Goal: Task Accomplishment & Management: Manage account settings

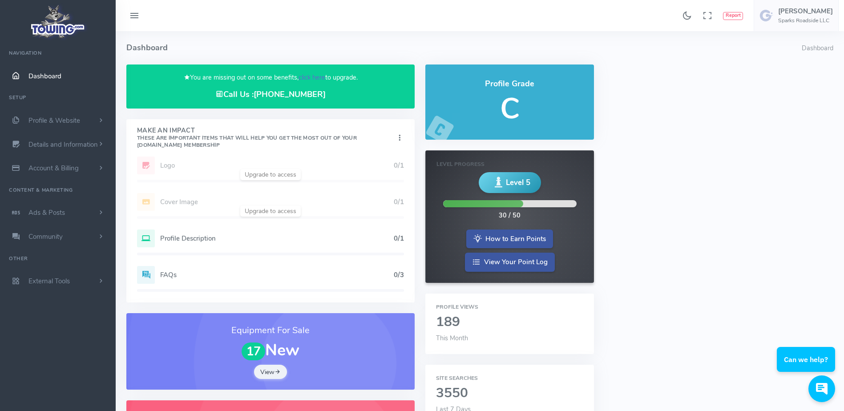
click at [312, 78] on link "click here" at bounding box center [311, 77] width 27 height 9
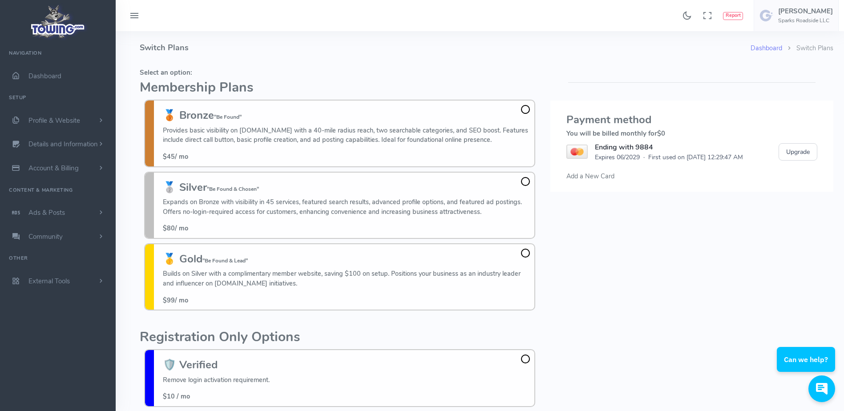
click at [524, 181] on span at bounding box center [525, 181] width 9 height 9
click at [0, 0] on input "🥈 Silver "Be Found & Chosen" Expands on Bronze with visibility in 45 services, …" at bounding box center [0, 0] width 0 height 0
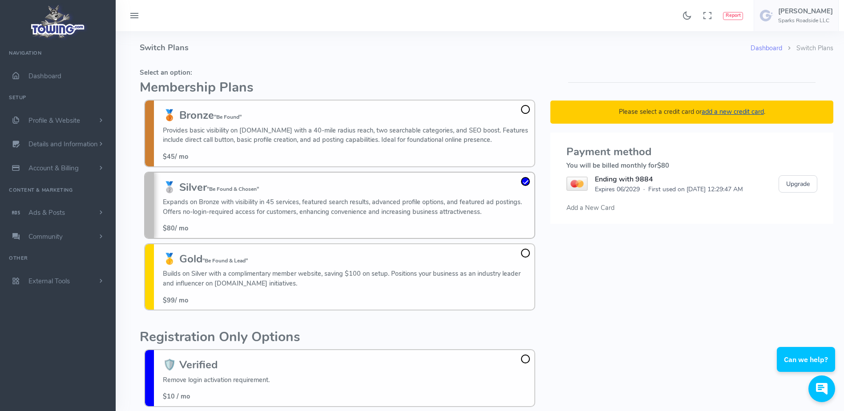
scroll to position [65, 0]
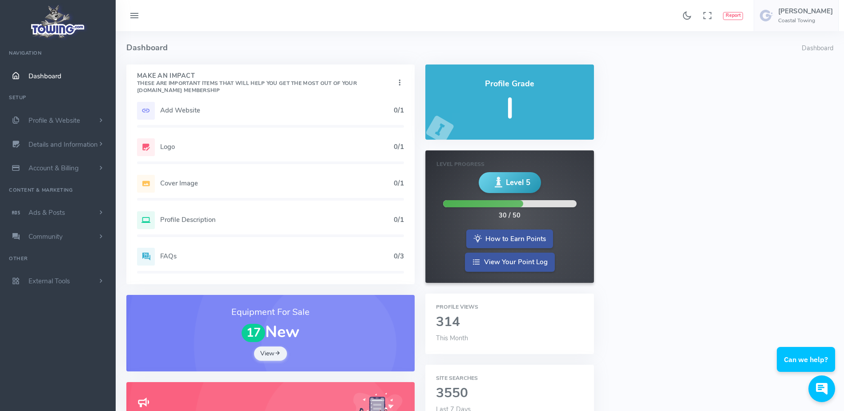
click at [216, 113] on h5 "Add Website" at bounding box center [277, 110] width 234 height 7
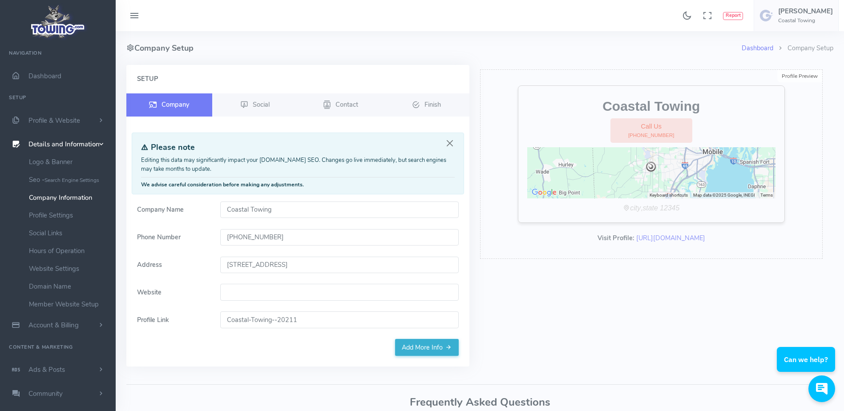
click at [255, 297] on input "Website" at bounding box center [339, 292] width 238 height 17
paste input "https://www.coastaltowing-mobile.com/"
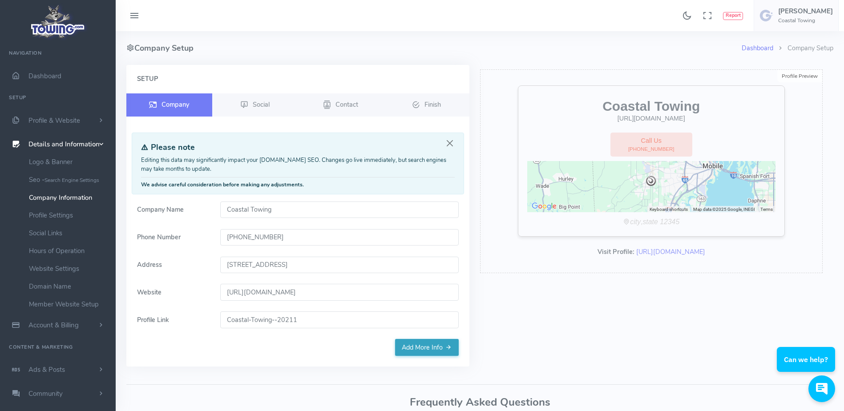
type input "https://www.coastaltowing-mobile.com/"
click at [421, 343] on link "Add More Info" at bounding box center [427, 347] width 64 height 17
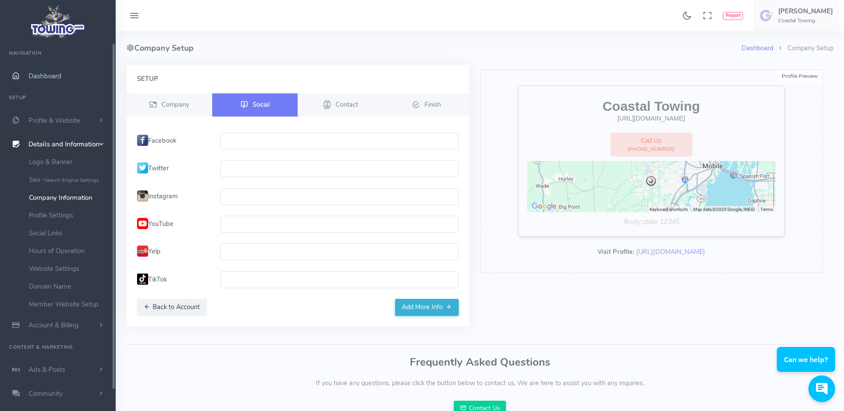
click at [48, 74] on span "Dashboard" at bounding box center [44, 76] width 33 height 9
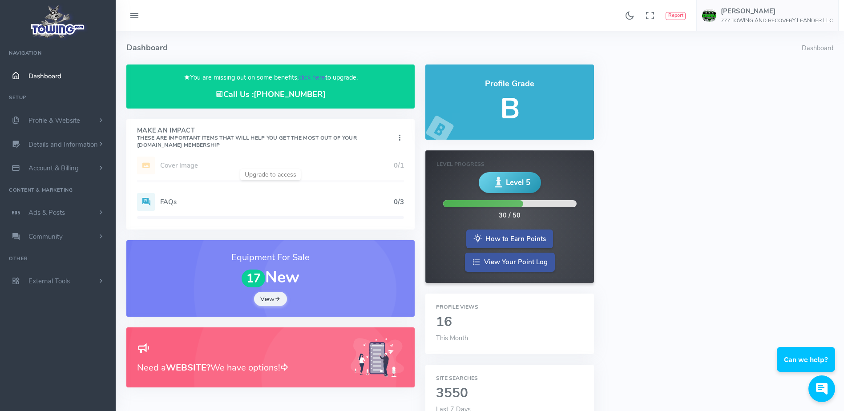
click at [318, 78] on link "click here" at bounding box center [311, 77] width 27 height 9
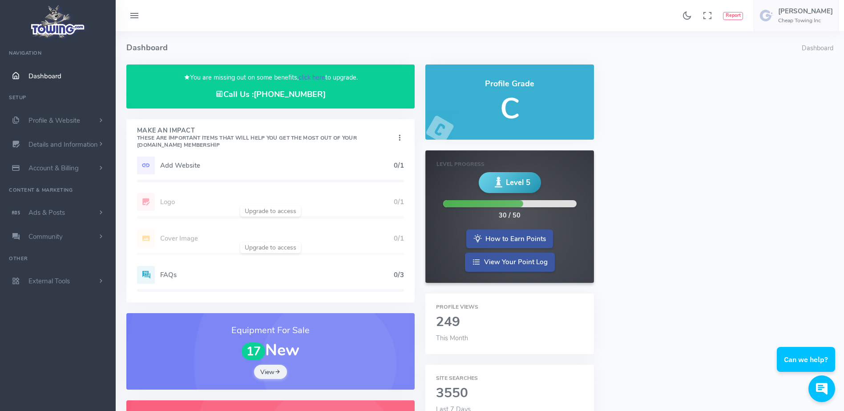
click at [313, 78] on link "click here" at bounding box center [311, 77] width 27 height 9
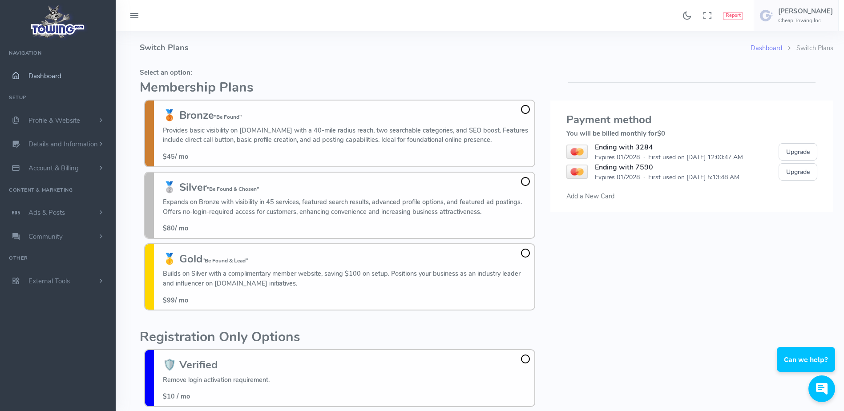
click at [62, 78] on link "Dashboard" at bounding box center [58, 76] width 116 height 24
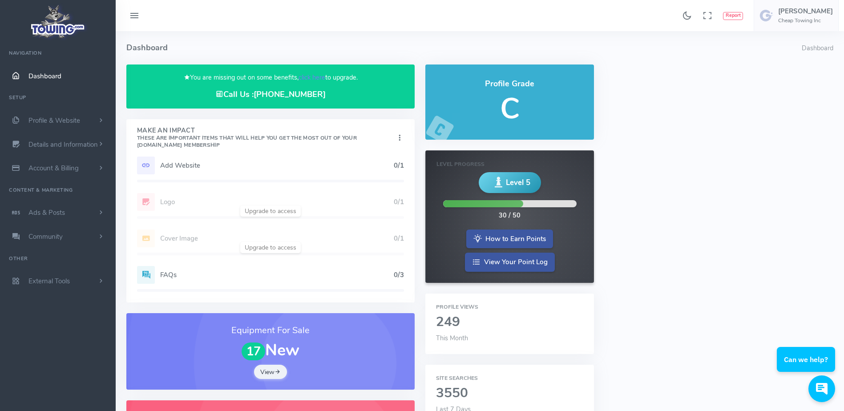
click at [196, 160] on div "Add Website 0/1" at bounding box center [270, 166] width 267 height 18
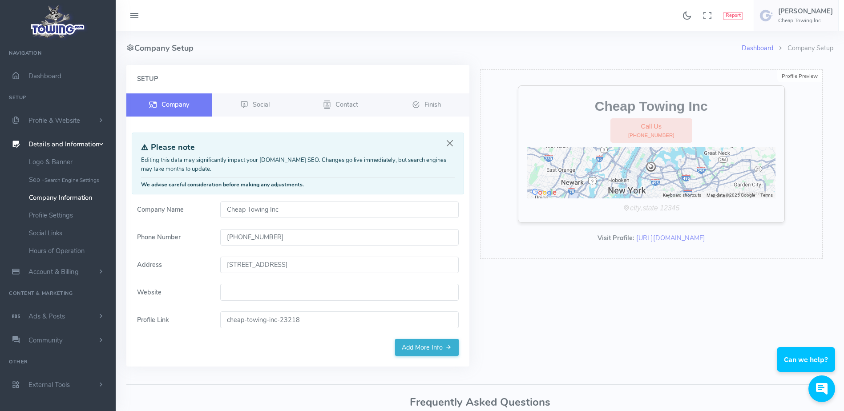
click at [243, 298] on input "Website" at bounding box center [339, 292] width 238 height 17
paste input "cheaptowing24hr.com"
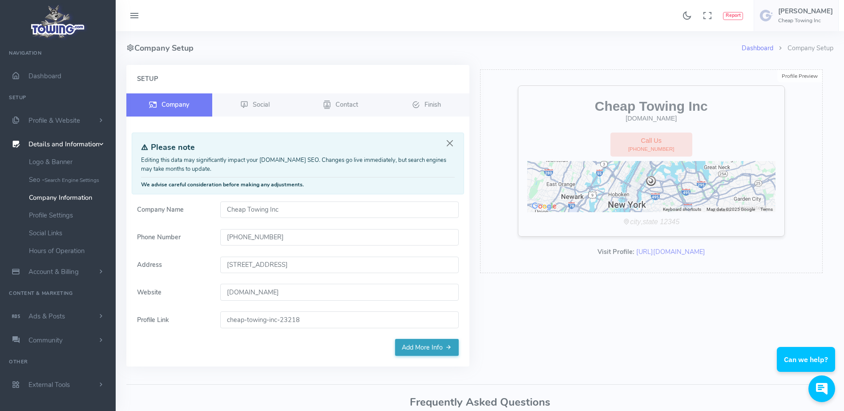
type input "cheaptowing24hr.com"
click at [420, 354] on link "Add More Info" at bounding box center [427, 347] width 64 height 17
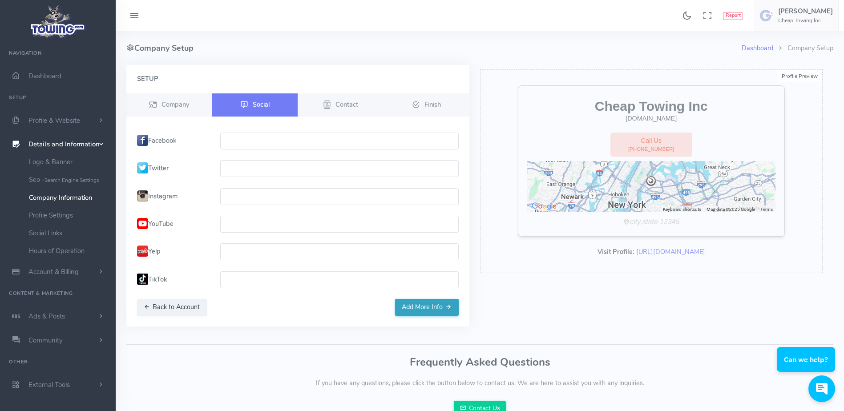
click at [417, 311] on button "Add More Info" at bounding box center [427, 307] width 64 height 17
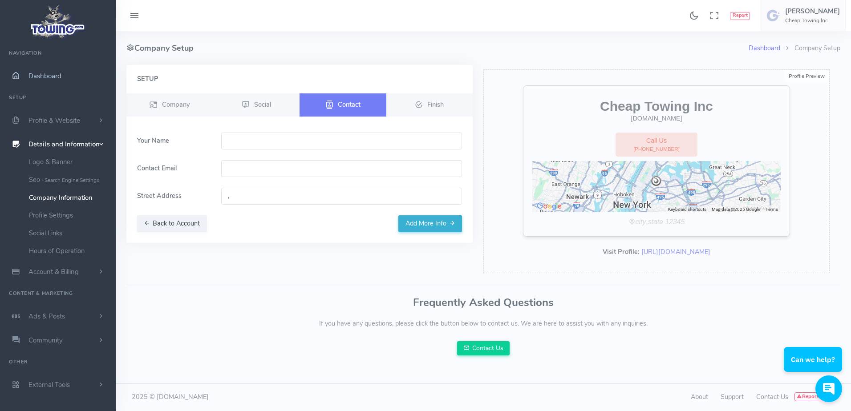
click at [81, 73] on link "Dashboard" at bounding box center [58, 76] width 116 height 24
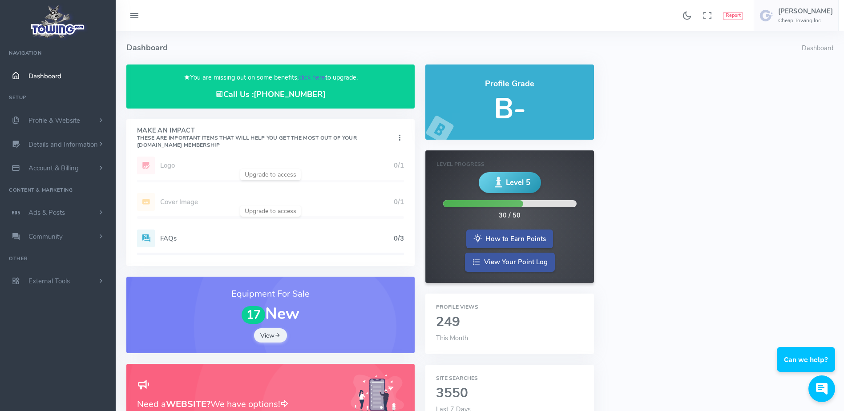
click at [306, 80] on link "click here" at bounding box center [311, 77] width 27 height 9
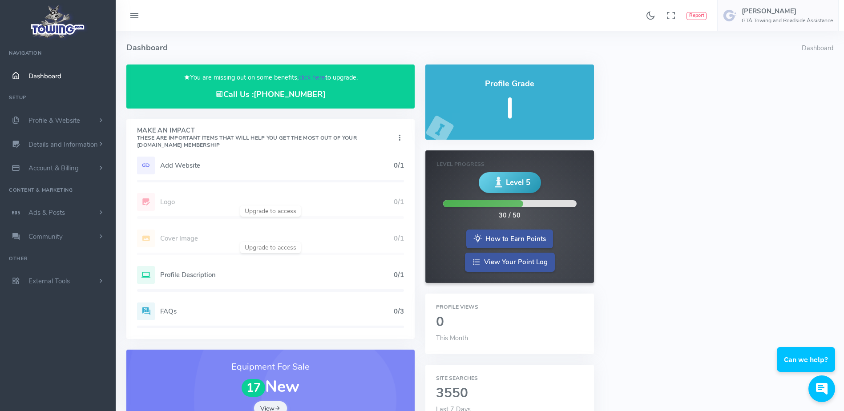
click at [316, 76] on link "click here" at bounding box center [311, 77] width 27 height 9
